Goal: Task Accomplishment & Management: Manage account settings

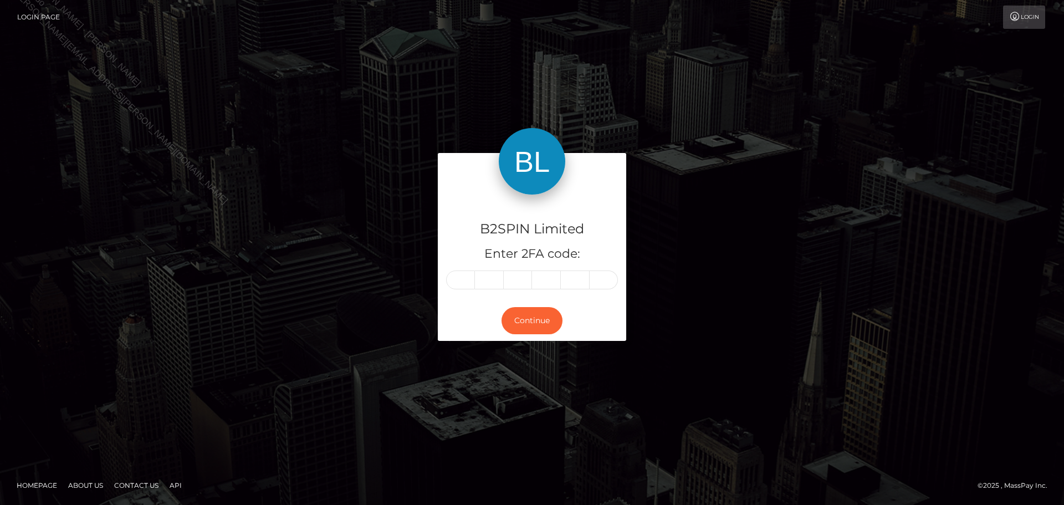
click at [456, 283] on input "text" at bounding box center [460, 279] width 29 height 19
type input "1"
type input "2"
type input "0"
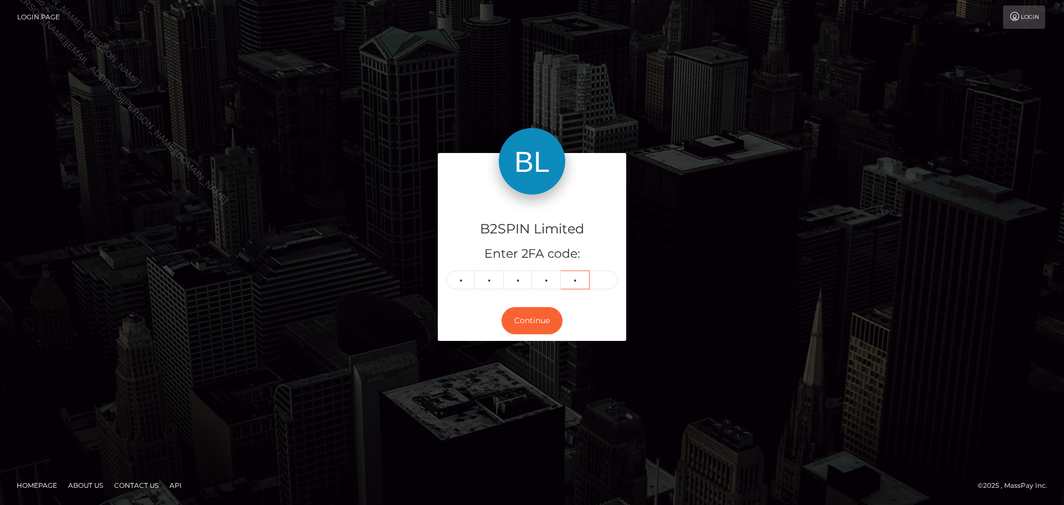
type input "5"
type input "0"
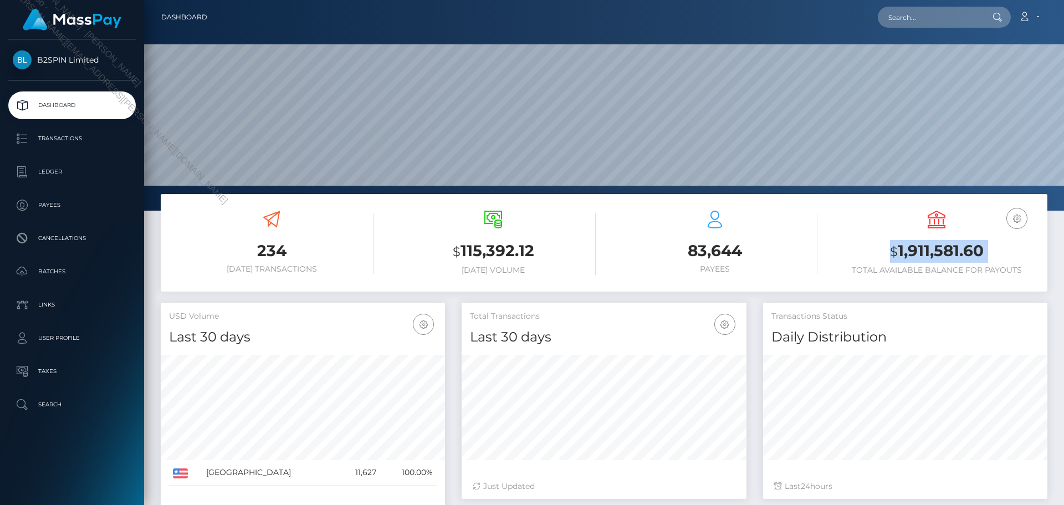
scroll to position [197, 285]
